Goal: Task Accomplishment & Management: Manage account settings

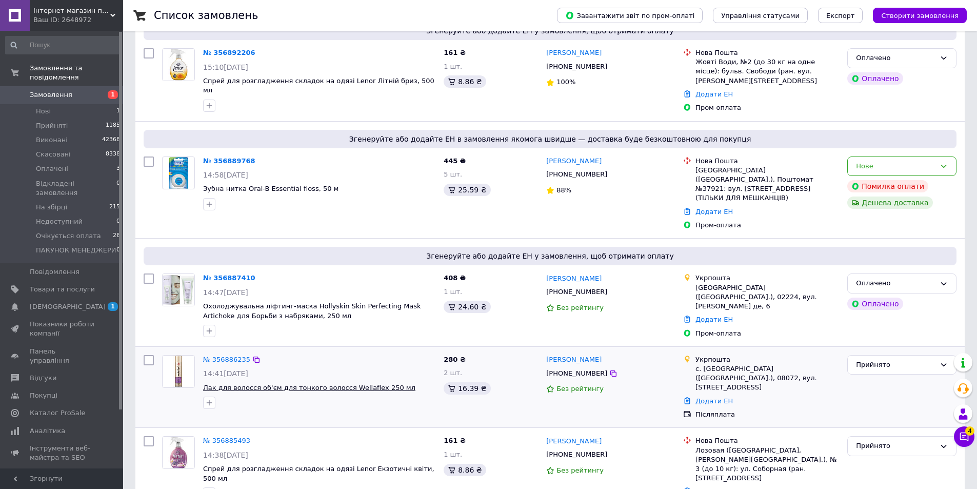
scroll to position [359, 0]
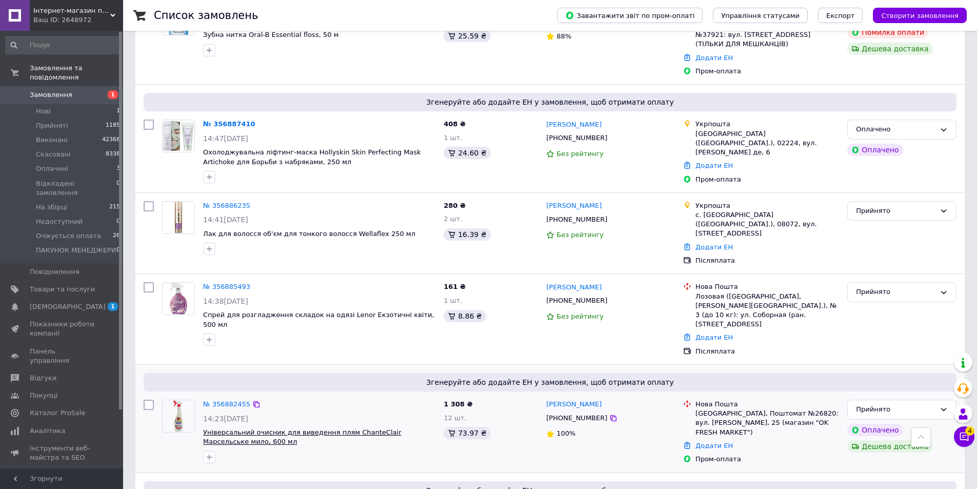
click at [326, 428] on span "Універсальний очисник для виведення плям ChanteClair Марсельське мило, 600 мл" at bounding box center [302, 436] width 198 height 17
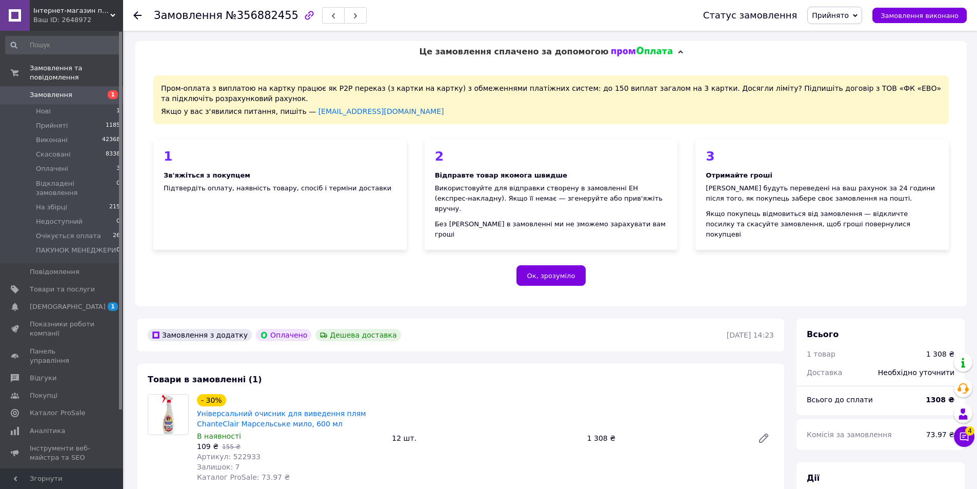
scroll to position [308, 0]
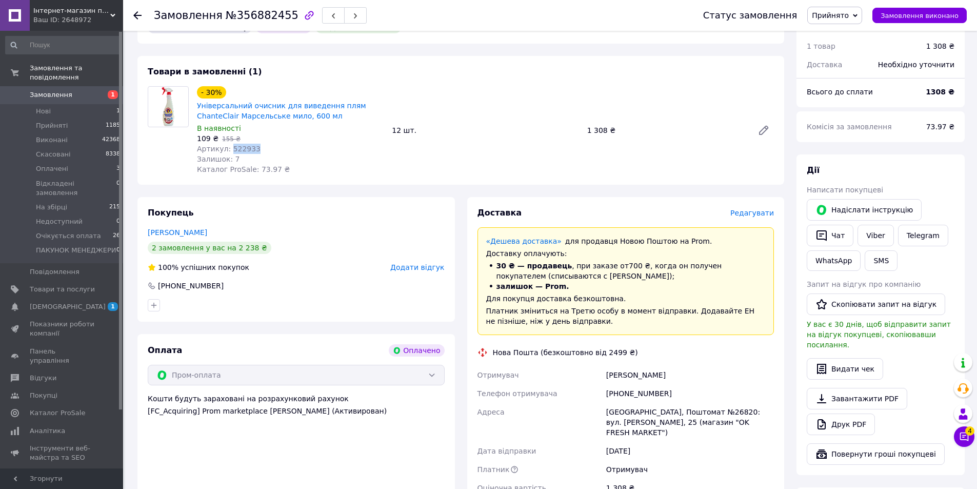
drag, startPoint x: 252, startPoint y: 141, endPoint x: 229, endPoint y: 141, distance: 23.6
click at [229, 144] on div "Артикул: 522933" at bounding box center [290, 149] width 187 height 10
copy span "522933"
click at [67, 90] on span "Замовлення" at bounding box center [51, 94] width 43 height 9
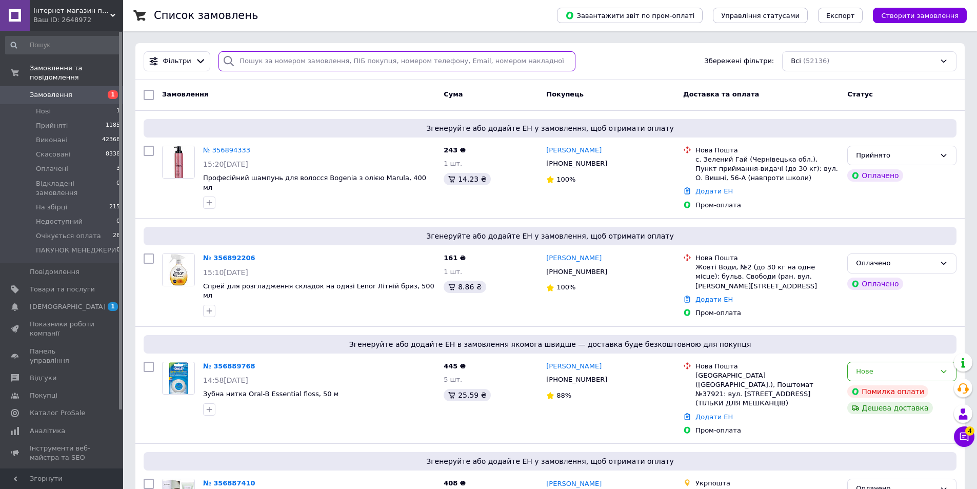
paste input "522933"
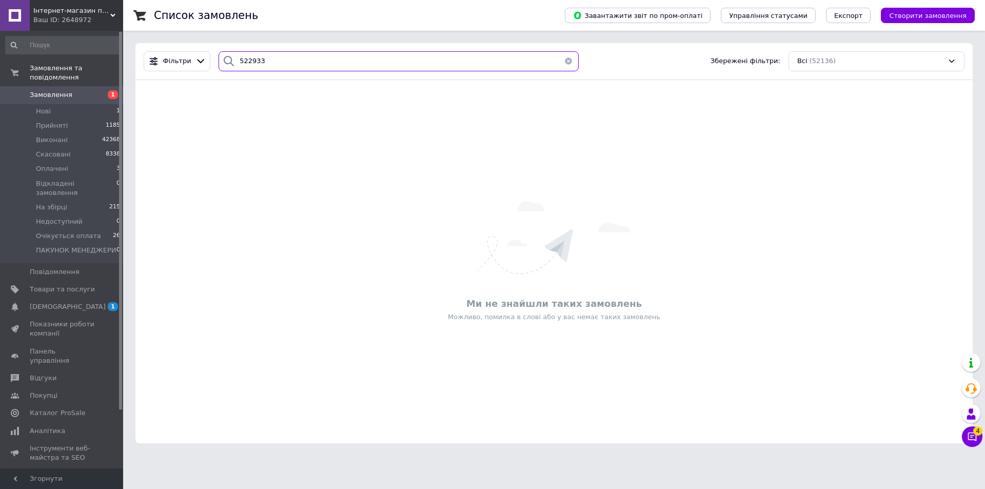
click at [465, 61] on input "522933" at bounding box center [398, 61] width 360 height 20
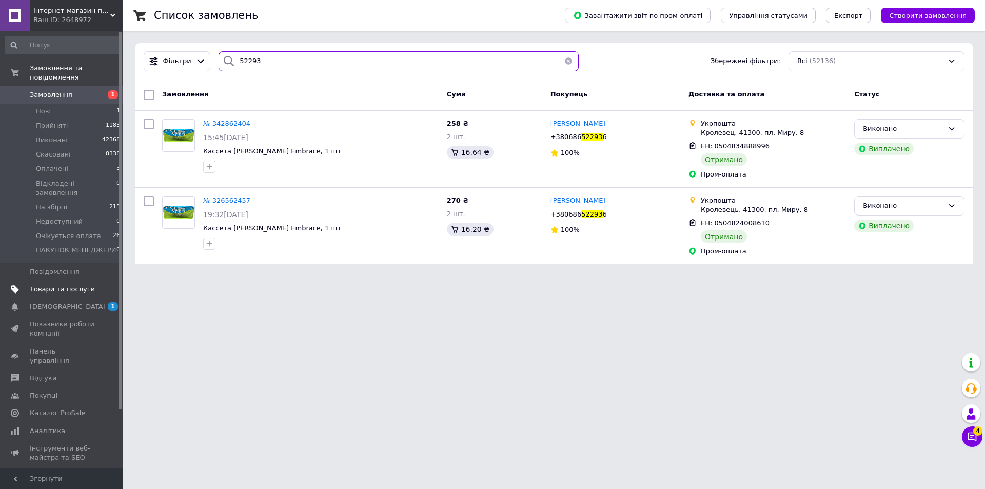
type input "52293"
click at [70, 285] on span "Товари та послуги" at bounding box center [62, 289] width 65 height 9
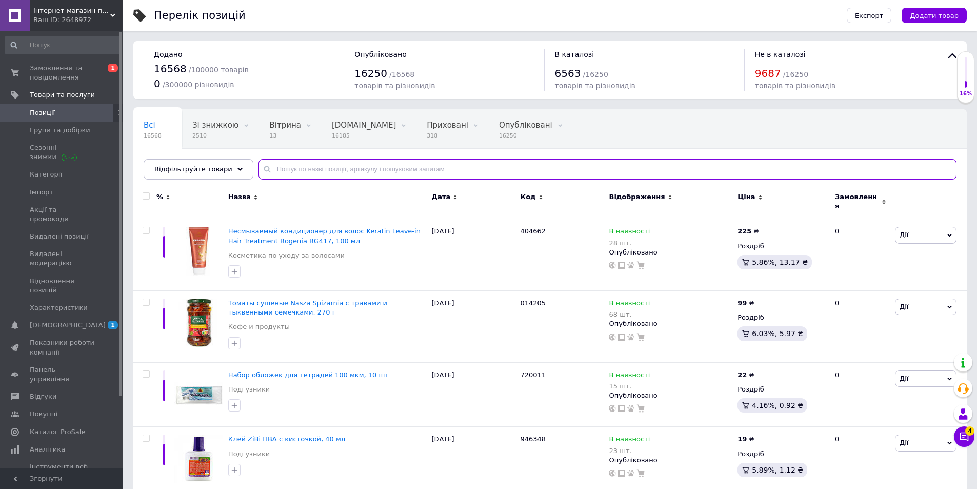
paste input "522933"
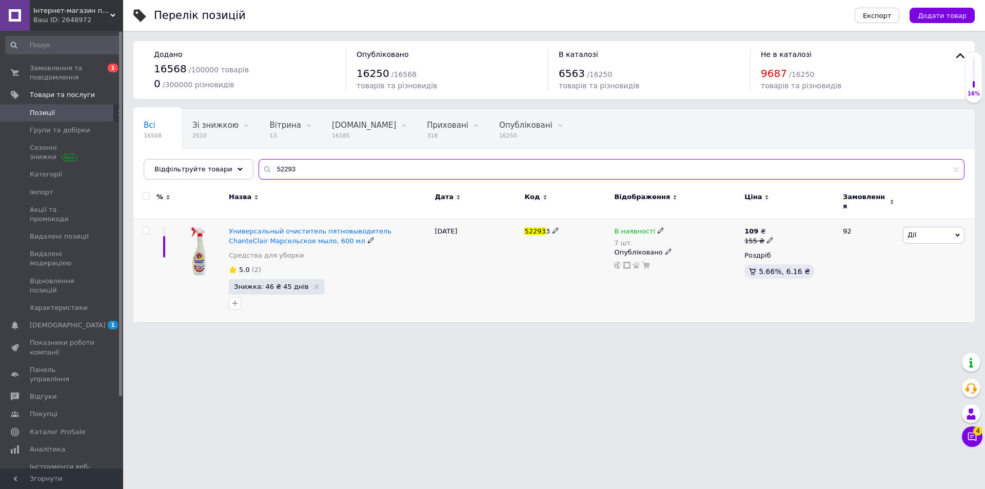
type input "52293"
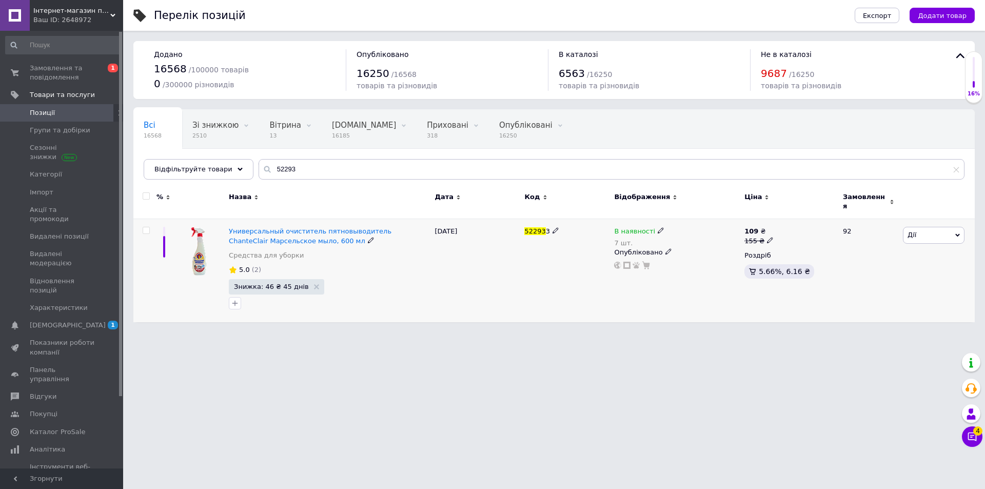
click at [657, 227] on icon at bounding box center [660, 230] width 6 height 6
click at [696, 242] on li "Немає в наявності" at bounding box center [716, 244] width 97 height 14
drag, startPoint x: 694, startPoint y: 251, endPoint x: 655, endPoint y: 253, distance: 39.0
click at [655, 253] on div "В наявності 7 шт. Наявність Немає в наявності В наявності Під замовлення Готово…" at bounding box center [676, 248] width 125 height 43
type input "0"
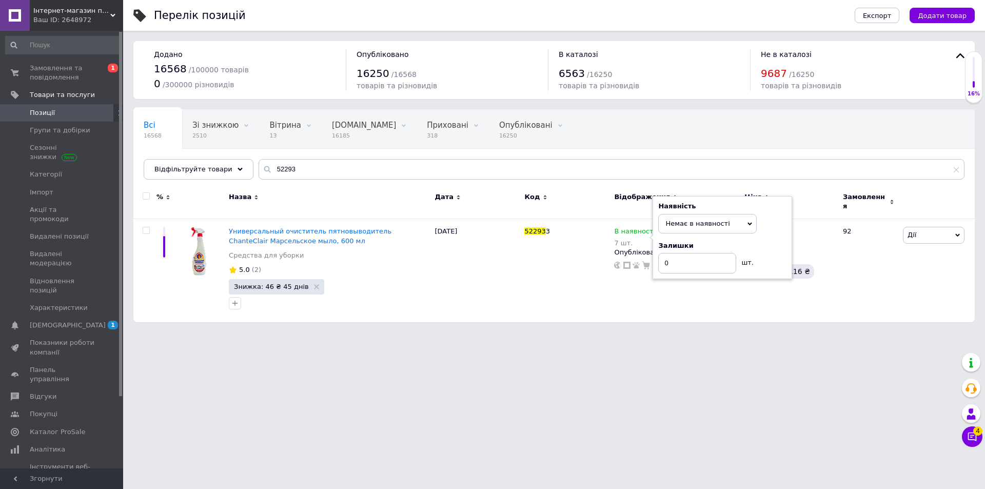
click at [724, 332] on html "Інтернет-магазин підгузників та побутової хімії VIKI Home Ваш ID: 2648972 Сайт …" at bounding box center [492, 166] width 985 height 332
click at [438, 300] on div "12.08.2025" at bounding box center [477, 270] width 90 height 103
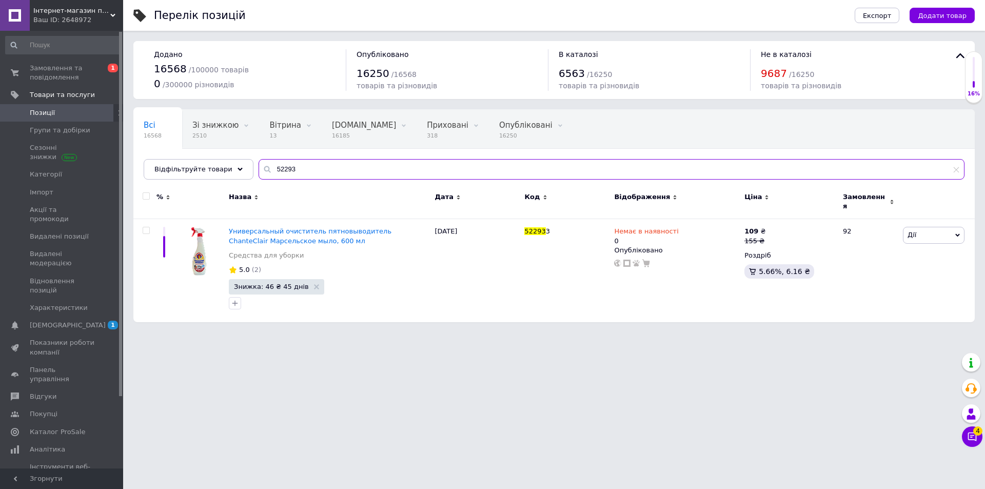
drag, startPoint x: 295, startPoint y: 175, endPoint x: 242, endPoint y: 161, distance: 55.7
click at [242, 161] on div "Всі 16568 Зі знижкою 2510 Видалити Редагувати Вітрина 13 Видалити Редагувати Bi…" at bounding box center [553, 144] width 841 height 70
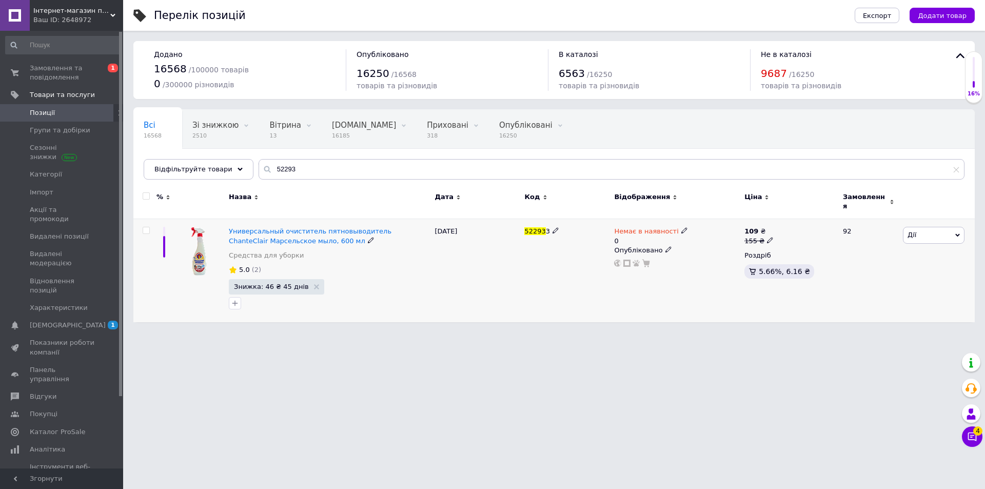
drag, startPoint x: 526, startPoint y: 228, endPoint x: 547, endPoint y: 230, distance: 21.6
click at [547, 230] on div "Универсальный очиститель пятновыводитель ChanteClair Марсельское мыло, 600 мл С…" at bounding box center [553, 270] width 841 height 103
copy div "52293 3"
